Goal: Task Accomplishment & Management: Use online tool/utility

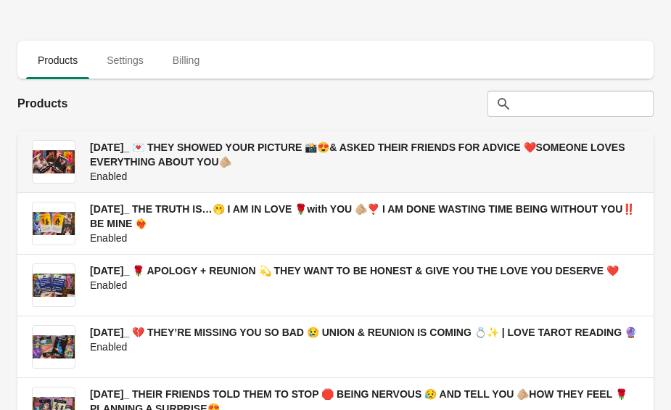
click at [249, 153] on span "[DATE]_ 💌 THEY SHOWED YOUR PICTURE 📸😍& ASKED THEIR FRIENDS FOR ADVICE ❤️SOMEONE…" at bounding box center [357, 154] width 535 height 26
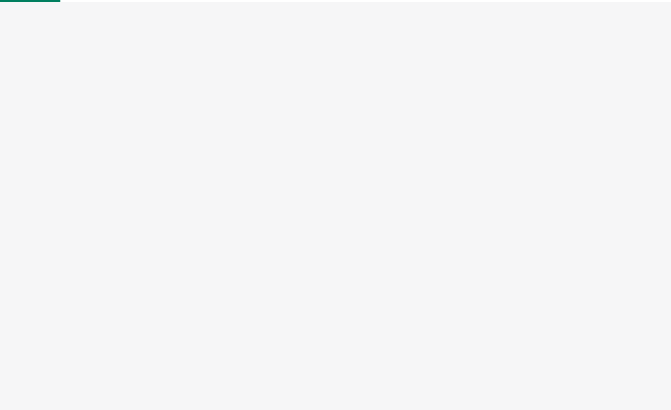
select select "US"
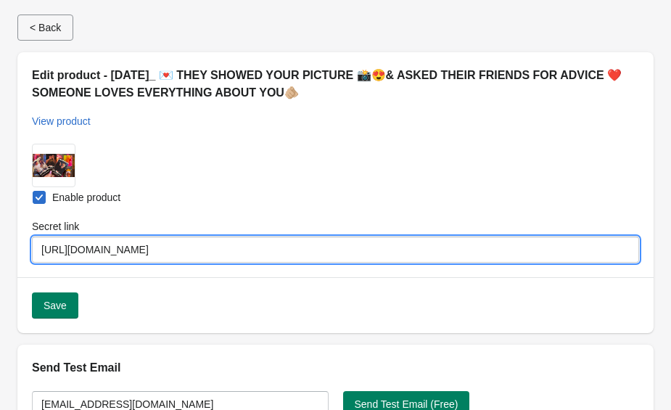
click at [305, 250] on input "[URL][DOMAIN_NAME]" at bounding box center [335, 250] width 607 height 26
drag, startPoint x: 304, startPoint y: 250, endPoint x: 38, endPoint y: 247, distance: 265.6
click at [38, 247] on input "[URL][DOMAIN_NAME]" at bounding box center [335, 250] width 607 height 26
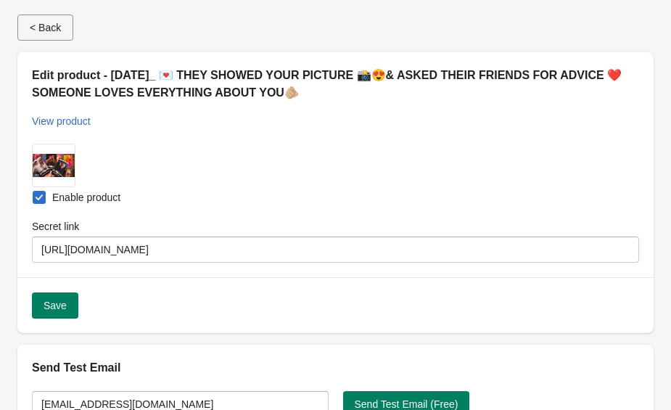
click at [290, 127] on div "Edit product - [DATE]_ 💌 THEY SHOWED YOUR PICTURE 📸😍& ASKED THEIR FRIENDS FOR A…" at bounding box center [329, 92] width 619 height 74
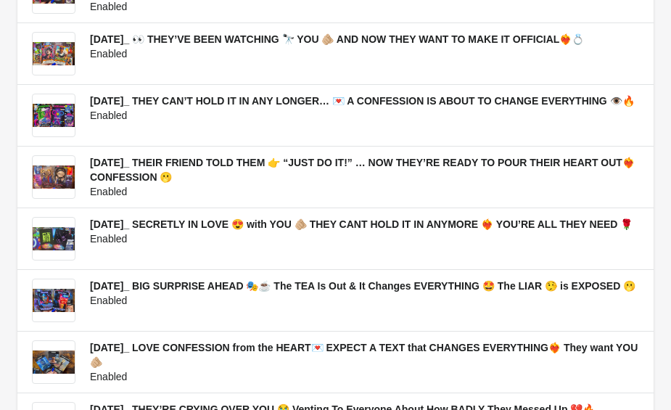
scroll to position [665, 0]
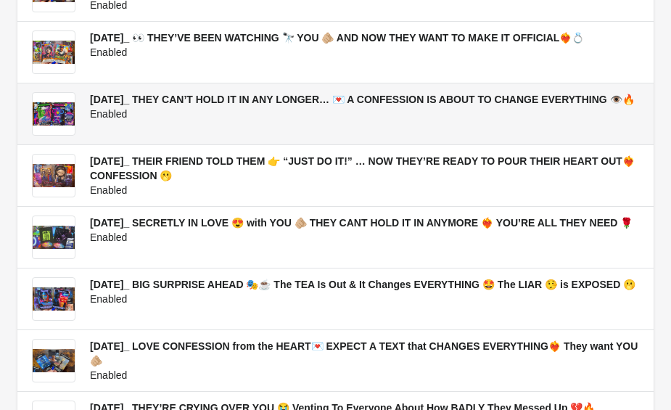
click at [130, 99] on span "[DATE]_ THEY CAN’T HOLD IT IN ANY LONGER… 💌 A CONFESSION IS ABOUT TO CHANGE EVE…" at bounding box center [362, 100] width 545 height 12
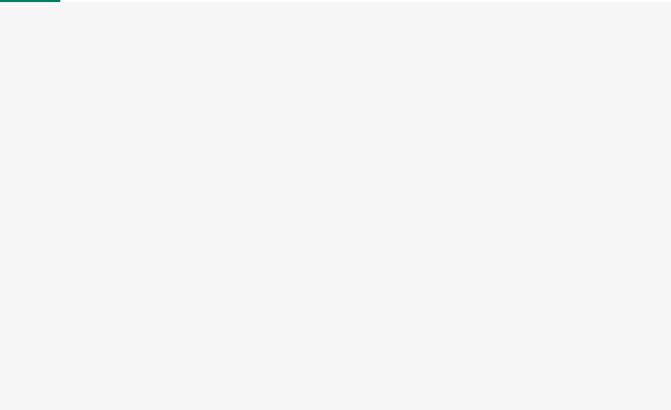
select select "US"
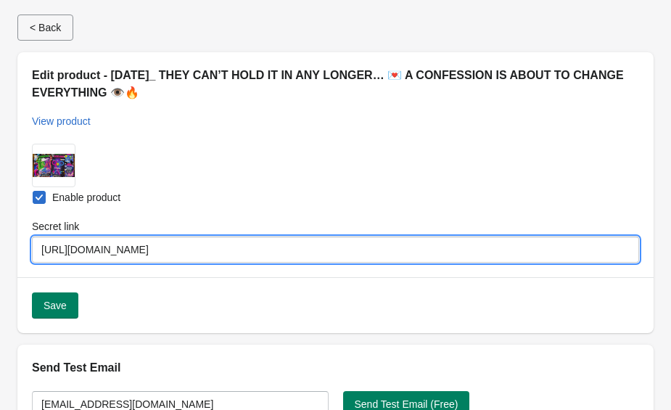
drag, startPoint x: 326, startPoint y: 250, endPoint x: 107, endPoint y: 258, distance: 219.2
click at [107, 258] on input "[URL][DOMAIN_NAME]" at bounding box center [335, 250] width 607 height 26
drag, startPoint x: 326, startPoint y: 250, endPoint x: 41, endPoint y: 242, distance: 285.9
click at [41, 242] on input "[URL][DOMAIN_NAME]" at bounding box center [335, 250] width 607 height 26
click at [260, 156] on div "Submit Enable product Secret link [URL][DOMAIN_NAME]" at bounding box center [335, 203] width 636 height 148
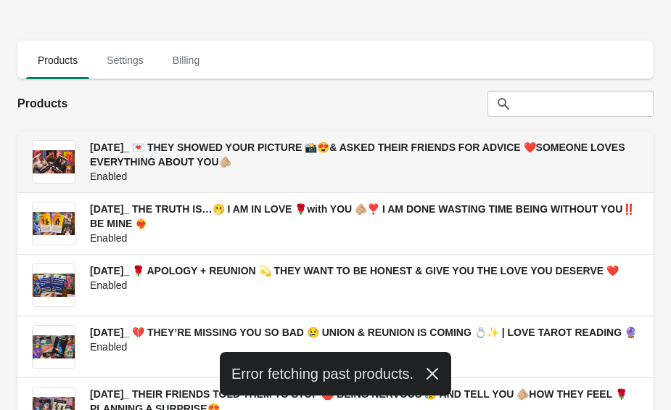
click at [297, 155] on h3 "[DATE]_ 💌 THEY SHOWED YOUR PICTURE 📸😍& ASKED THEIR FRIENDS FOR ADVICE ❤️SOMEONE…" at bounding box center [364, 154] width 549 height 29
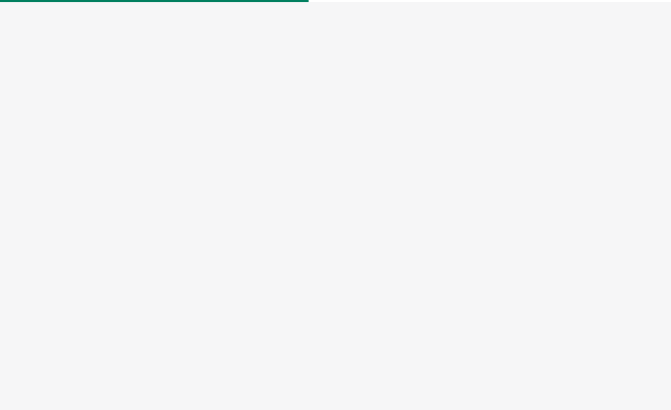
select select "US"
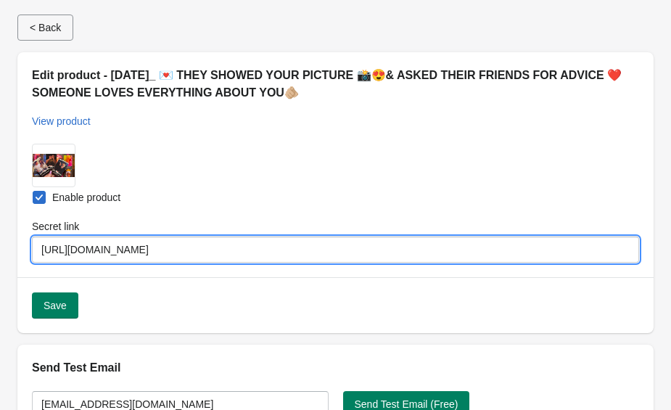
drag, startPoint x: 303, startPoint y: 250, endPoint x: 87, endPoint y: 240, distance: 215.7
click at [87, 239] on input "[URL][DOMAIN_NAME]" at bounding box center [335, 250] width 607 height 26
drag, startPoint x: 42, startPoint y: 252, endPoint x: 300, endPoint y: 252, distance: 258.3
click at [300, 252] on input "[URL][DOMAIN_NAME]" at bounding box center [335, 250] width 607 height 26
click at [304, 250] on input "[URL][DOMAIN_NAME]" at bounding box center [335, 250] width 607 height 26
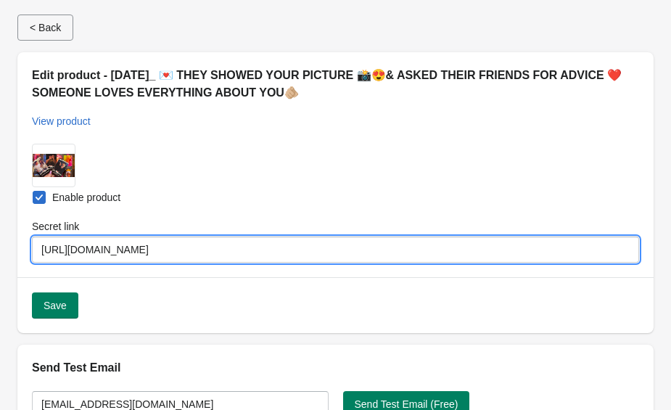
click at [329, 168] on div "Submit Enable product Secret link [URL][DOMAIN_NAME]" at bounding box center [335, 203] width 636 height 148
